Goal: Find specific page/section: Find specific page/section

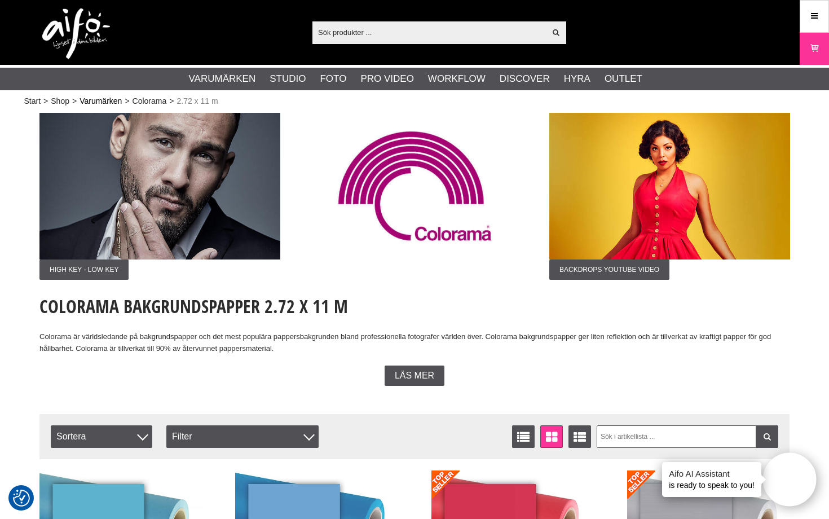
click at [109, 100] on link "Varumärken" at bounding box center [101, 101] width 42 height 12
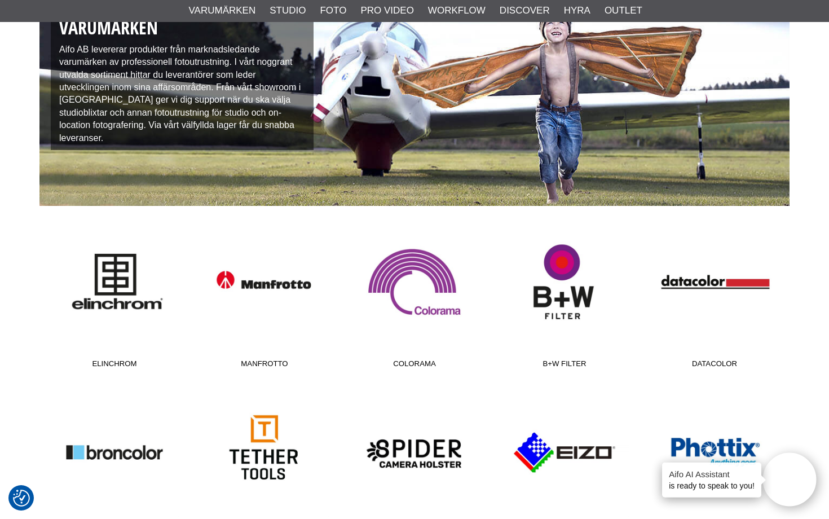
scroll to position [161, 0]
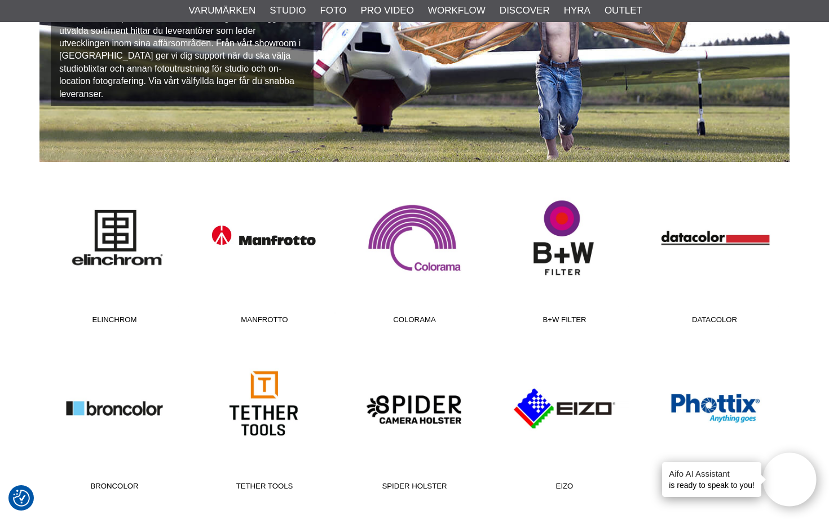
click at [258, 238] on link "Manfrotto" at bounding box center [265, 253] width 150 height 152
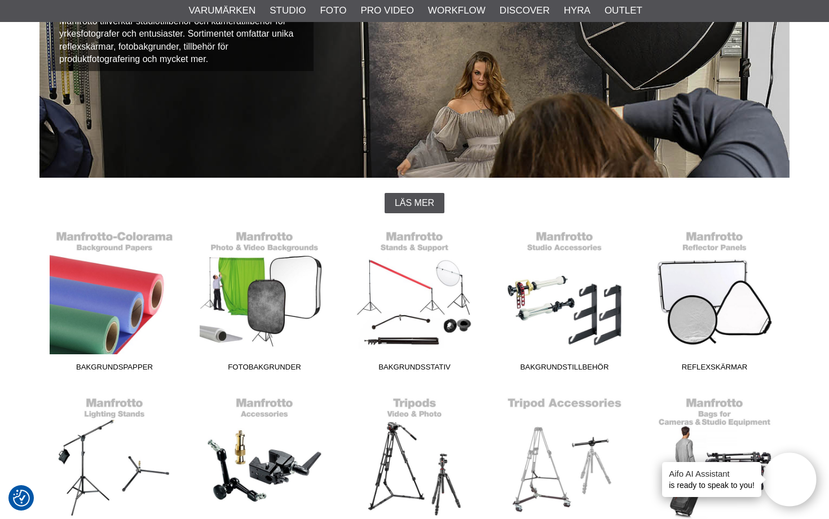
scroll to position [178, 0]
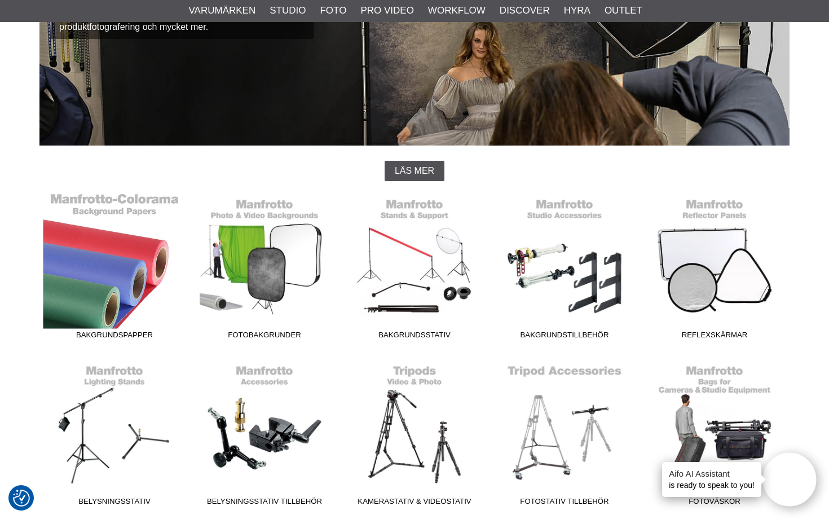
click at [129, 271] on link "Bakgrundspapper" at bounding box center [114, 268] width 150 height 152
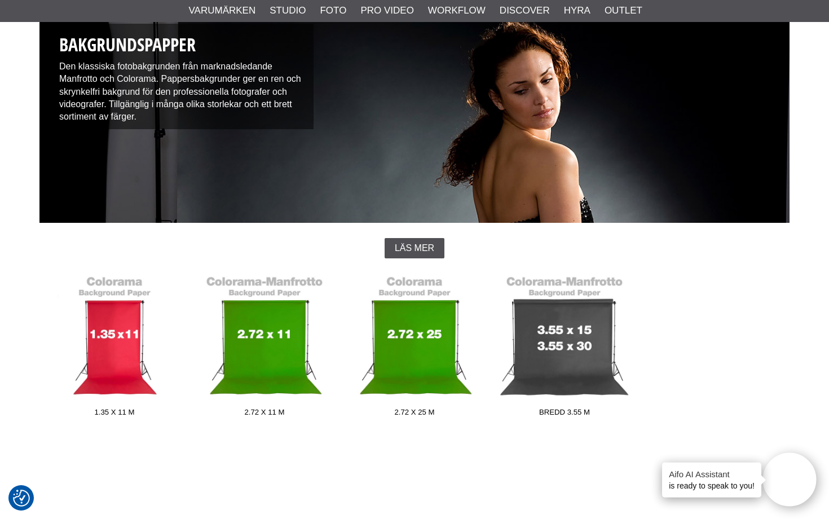
scroll to position [163, 0]
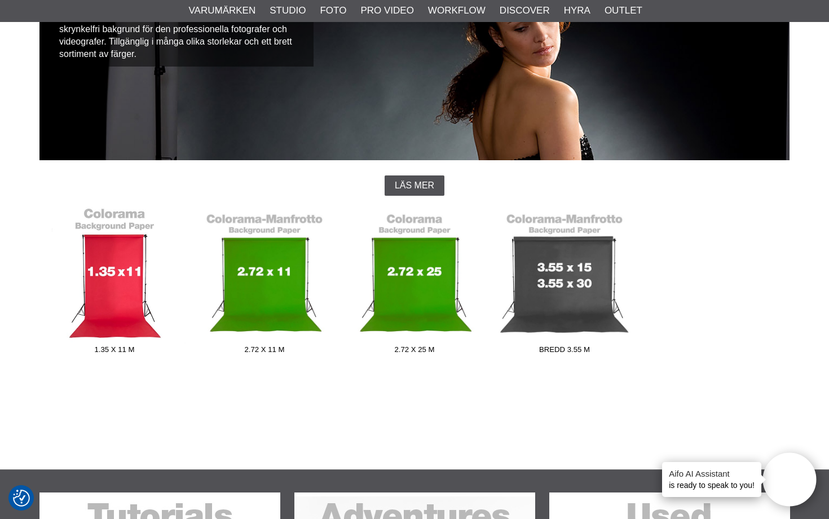
click at [134, 292] on link "1.35 x 11 m" at bounding box center [114, 283] width 150 height 152
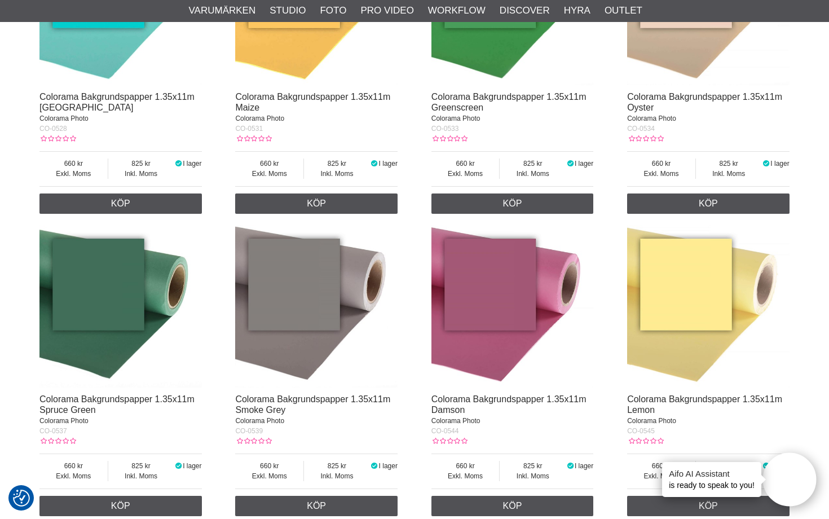
scroll to position [1627, 0]
